Goal: Check status: Check status

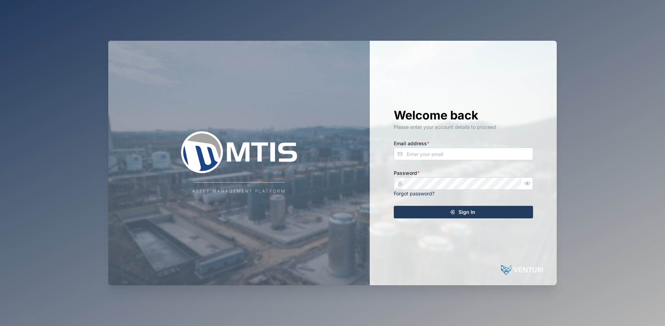
click at [215, 101] on div "Asset Management Platform" at bounding box center [239, 163] width 262 height 244
click at [88, 105] on div "Asset Management Platform Welcome back Please enter your account details to pro…" at bounding box center [332, 163] width 665 height 326
click at [499, 60] on div "Welcome back Please enter your account details to proceed Email address * Passw…" at bounding box center [463, 163] width 167 height 244
click at [80, 185] on div "Asset Management Platform Welcome back Please enter your account details to pro…" at bounding box center [332, 163] width 665 height 326
click at [168, 95] on div "Asset Management Platform" at bounding box center [239, 163] width 262 height 244
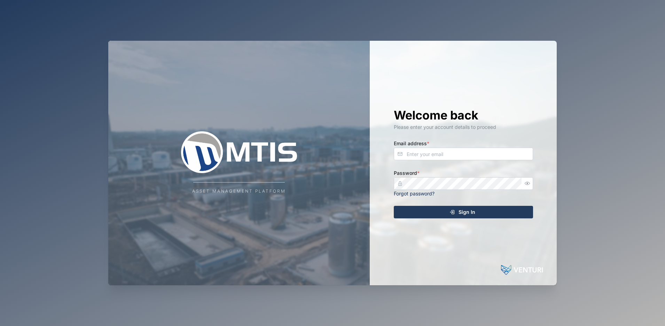
click at [217, 57] on div "Asset Management Platform" at bounding box center [239, 163] width 262 height 244
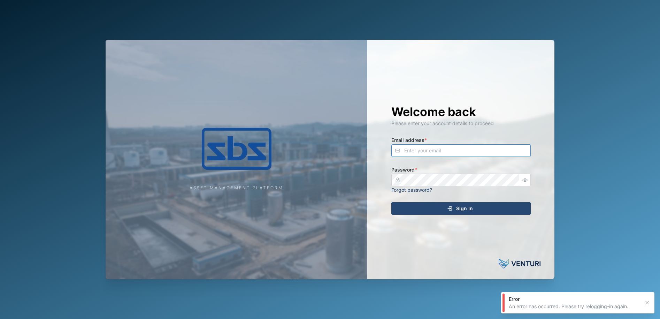
click at [434, 155] on input "Email address *" at bounding box center [460, 150] width 139 height 13
click at [447, 148] on input "Email address *" at bounding box center [460, 150] width 139 height 13
click at [0, 318] on com-1password-button at bounding box center [0, 319] width 0 height 0
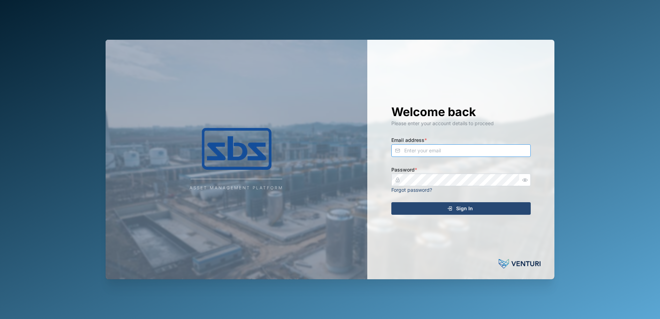
type input "[EMAIL_ADDRESS][DOMAIN_NAME]"
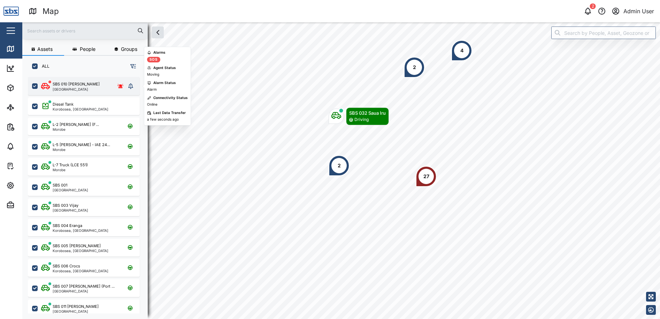
click at [99, 87] on div "SBS 010 [PERSON_NAME] [GEOGRAPHIC_DATA]" at bounding box center [83, 86] width 85 height 10
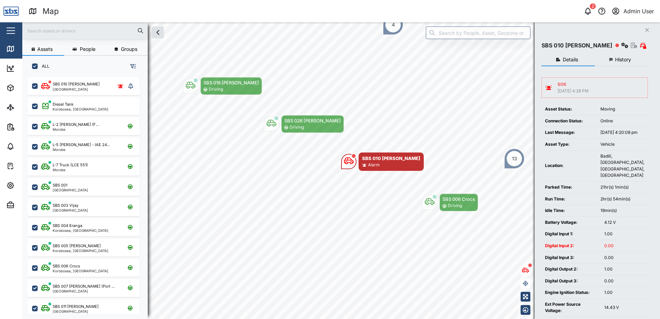
click at [620, 61] on span "History" at bounding box center [623, 59] width 16 height 5
